Goal: Browse casually

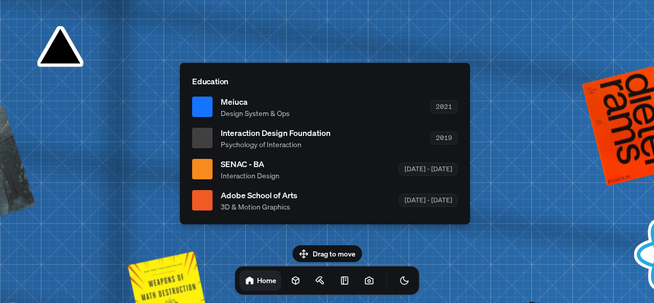
drag, startPoint x: 335, startPoint y: 250, endPoint x: 429, endPoint y: 221, distance: 98.2
click at [429, 0] on body "[PERSON_NAME] [PERSON_NAME] Design Engineer Welcome to my space on the internet…" at bounding box center [327, 0] width 654 height 0
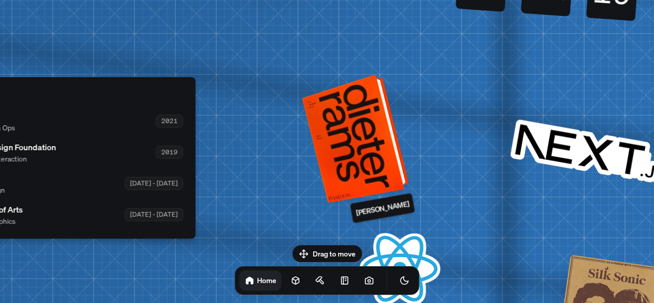
drag, startPoint x: 613, startPoint y: 134, endPoint x: 339, endPoint y: 149, distance: 274.6
click at [339, 149] on div at bounding box center [356, 138] width 99 height 124
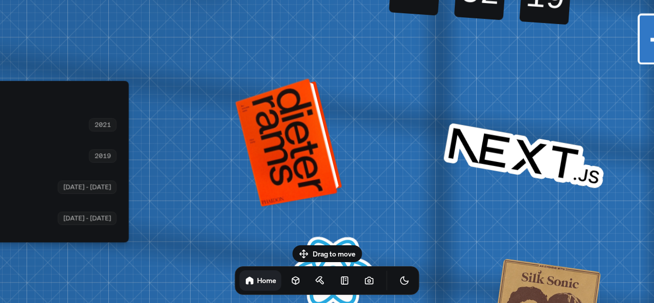
drag, startPoint x: 555, startPoint y: 157, endPoint x: 137, endPoint y: 146, distance: 418.3
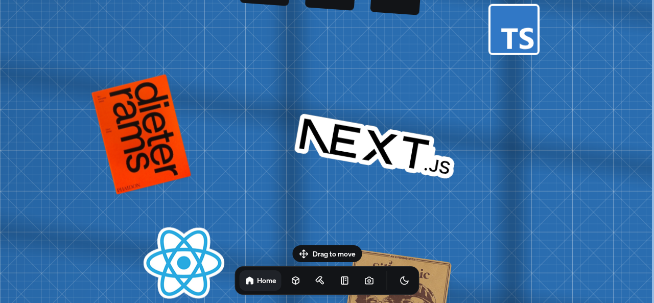
drag, startPoint x: 332, startPoint y: 178, endPoint x: 366, endPoint y: 309, distance: 135.0
click at [366, 0] on html "[PERSON_NAME] [PERSON_NAME] Design Engineer Welcome to my space on the internet…" at bounding box center [327, 0] width 654 height 0
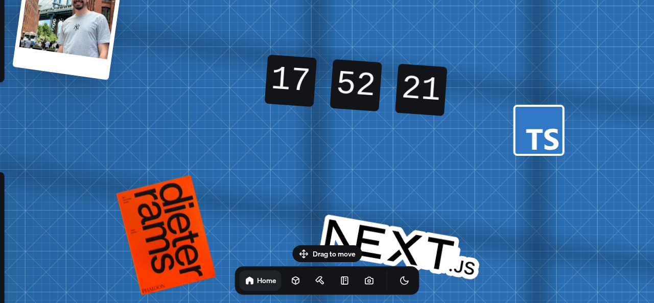
drag, startPoint x: 331, startPoint y: 170, endPoint x: 653, endPoint y: 299, distance: 346.9
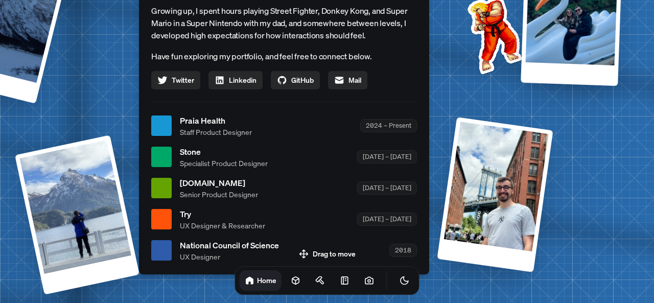
drag, startPoint x: 390, startPoint y: 219, endPoint x: 606, endPoint y: 302, distance: 231.5
click at [606, 302] on div "[PERSON_NAME] [PERSON_NAME] Design Engineer Welcome to my space on the internet…" at bounding box center [286, 126] width 1528 height 1338
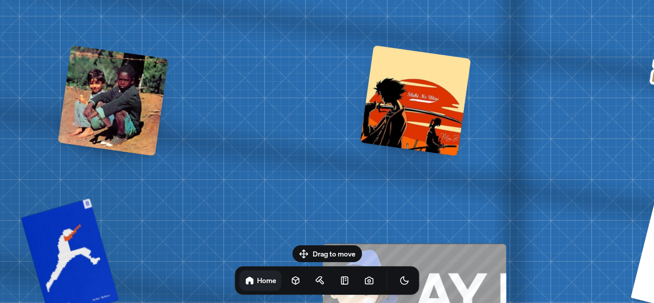
drag, startPoint x: 431, startPoint y: 204, endPoint x: 142, endPoint y: 177, distance: 290.2
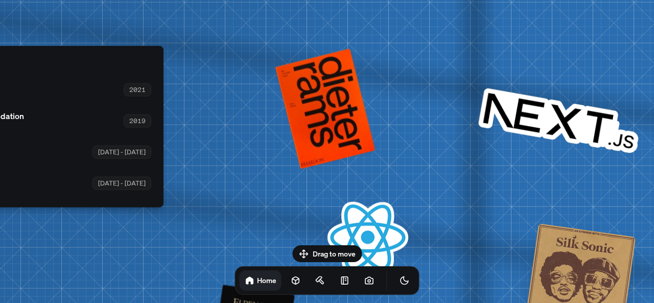
drag, startPoint x: 485, startPoint y: 213, endPoint x: 165, endPoint y: 170, distance: 322.5
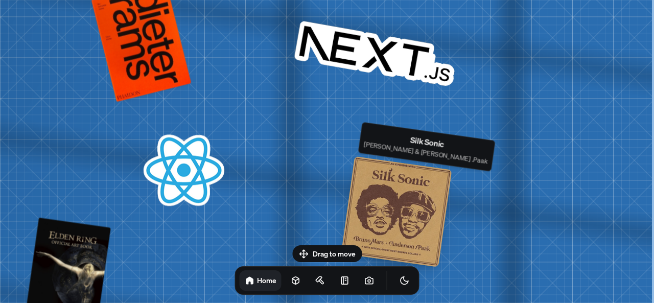
drag, startPoint x: 378, startPoint y: 194, endPoint x: 267, endPoint y: 152, distance: 118.7
